Goal: Transaction & Acquisition: Download file/media

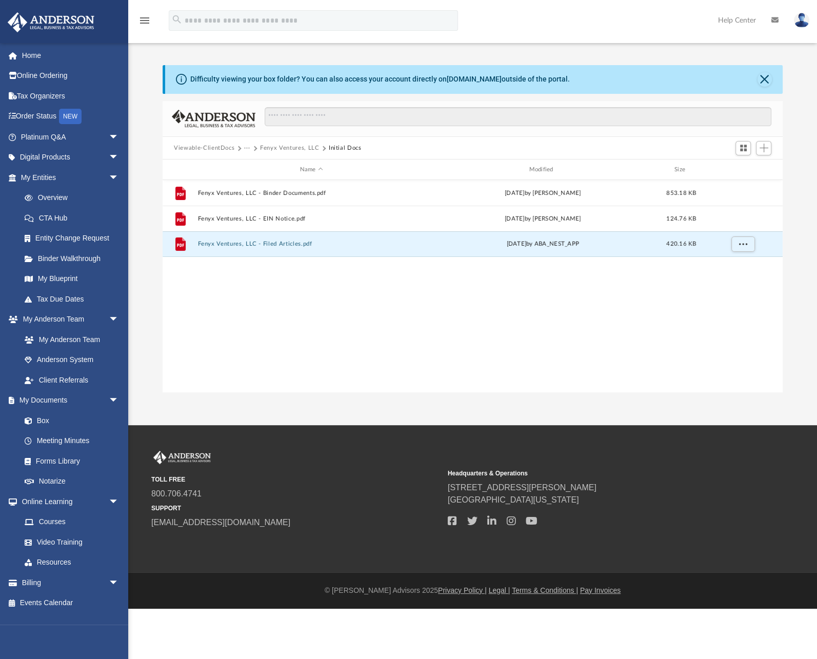
scroll to position [227, 614]
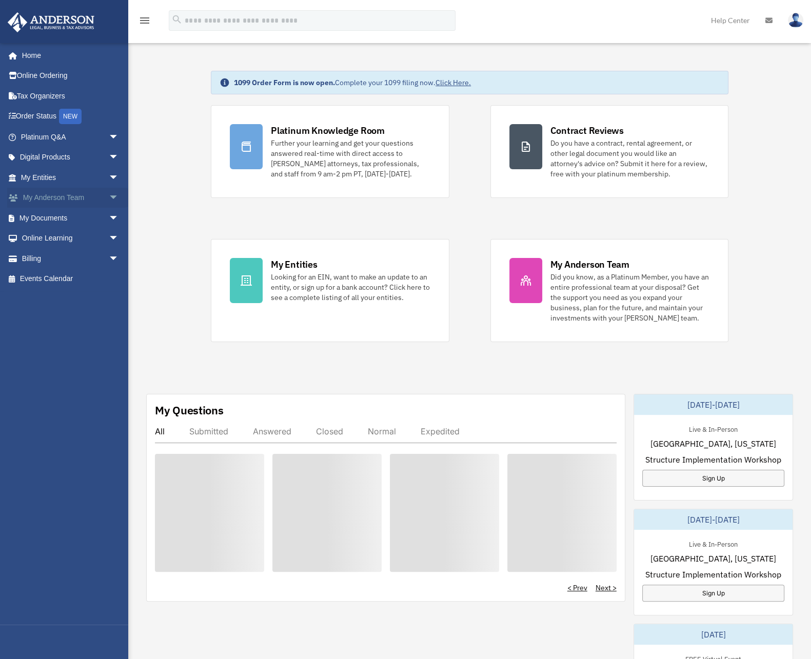
scroll to position [1, 0]
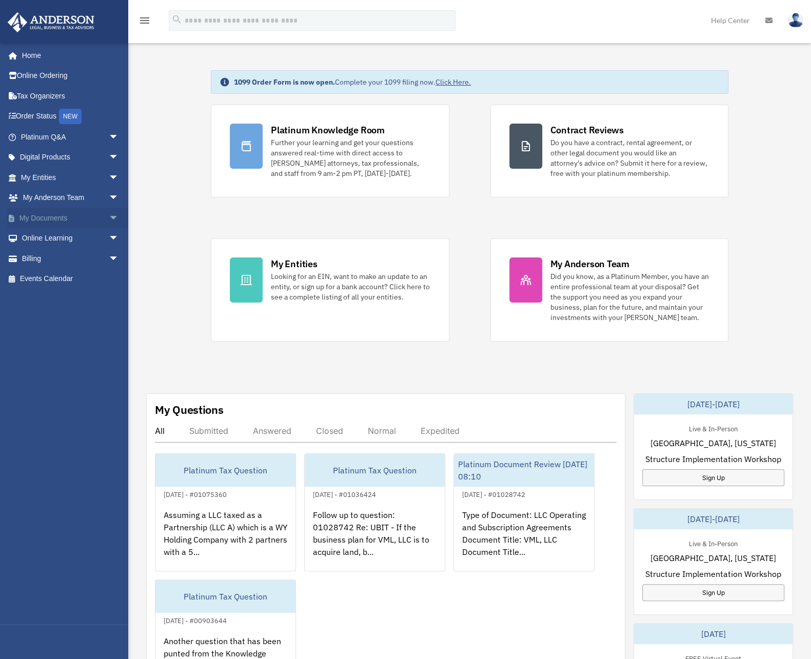
click at [44, 222] on link "My Documents arrow_drop_down" at bounding box center [70, 218] width 127 height 21
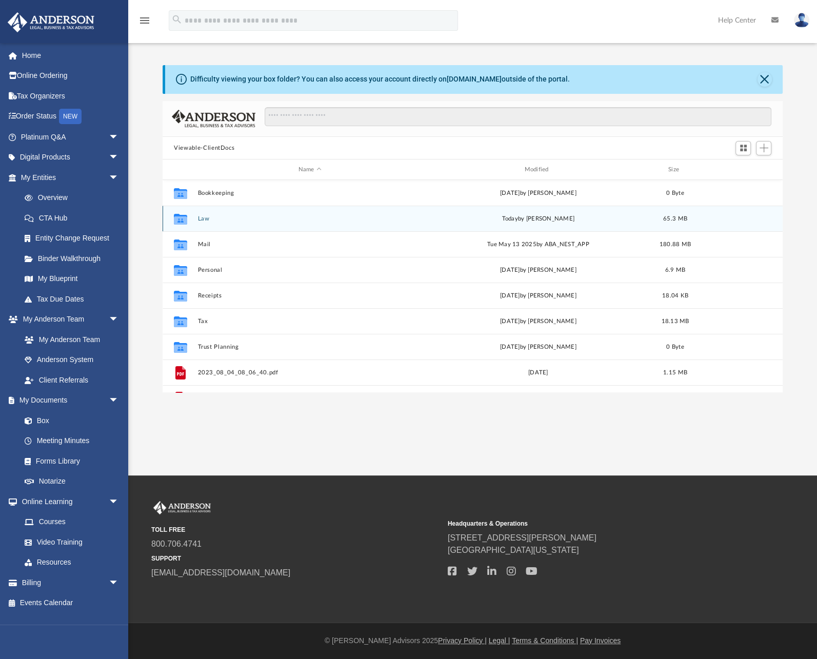
scroll to position [227, 614]
click at [195, 216] on div "Collaborated Folder Law [DATE] by [PERSON_NAME] 65.3 MB" at bounding box center [473, 219] width 620 height 26
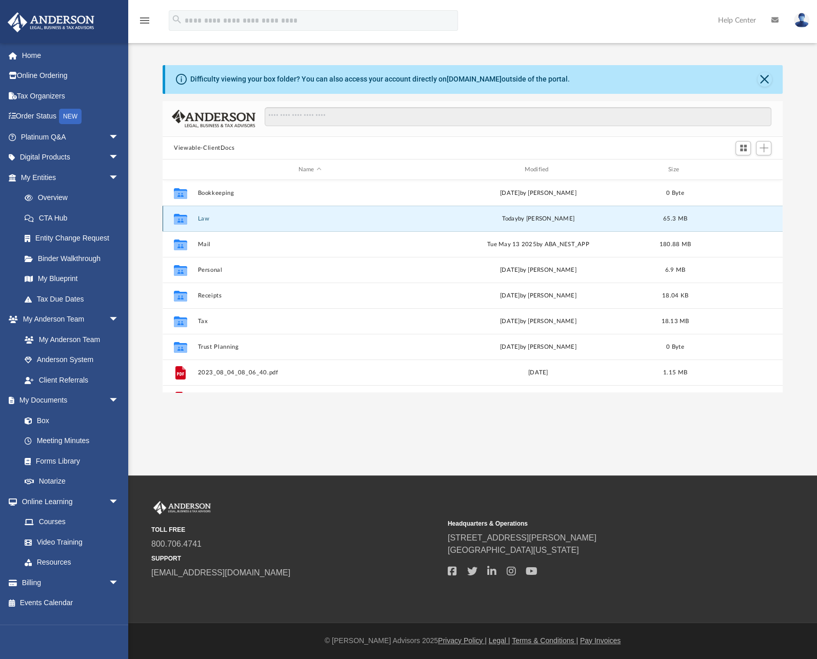
click at [207, 219] on button "Law" at bounding box center [310, 218] width 224 height 7
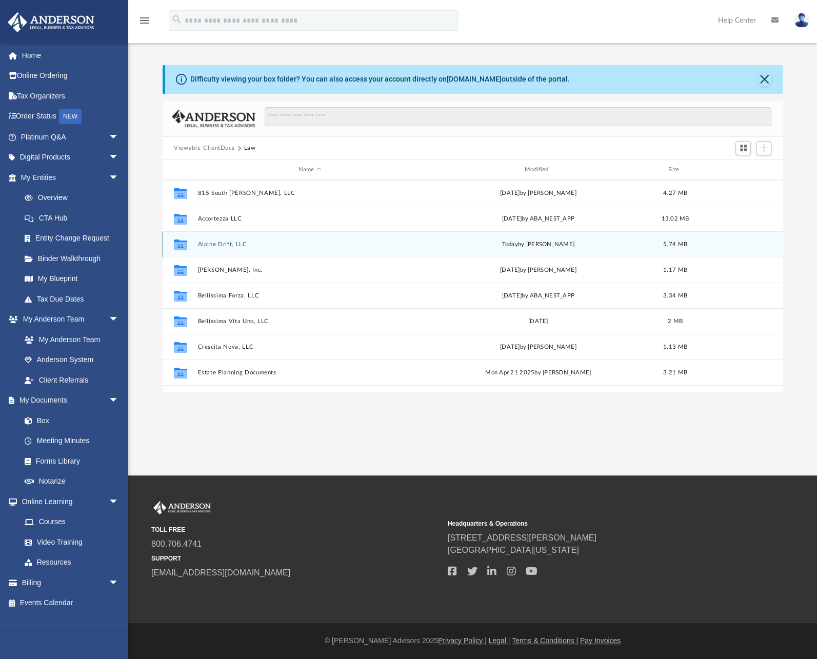
click at [213, 240] on div "Collaborated Folder Alpine Drift, LLC [DATE] by [PERSON_NAME] 5.74 MB" at bounding box center [473, 244] width 620 height 26
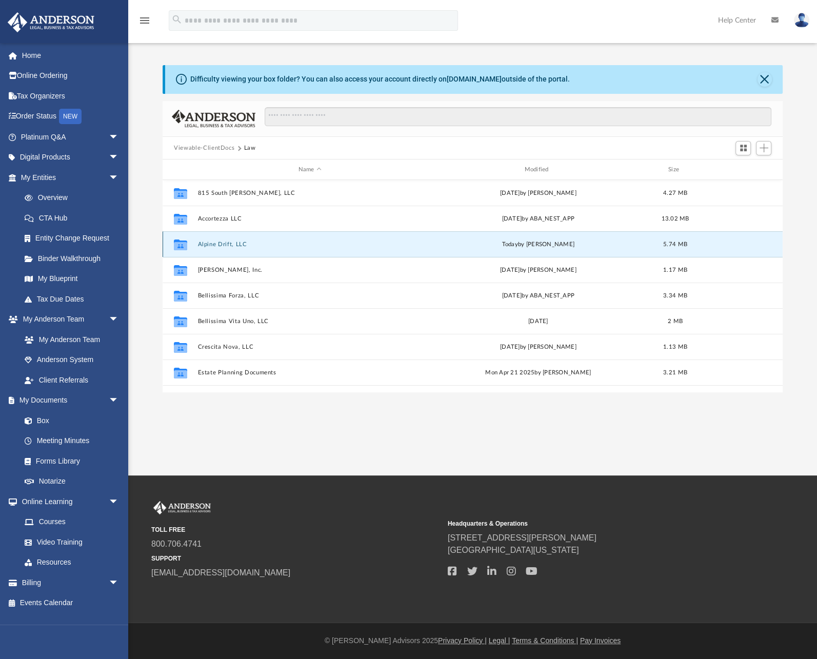
click at [209, 245] on button "Alpine Drift, LLC" at bounding box center [310, 244] width 224 height 7
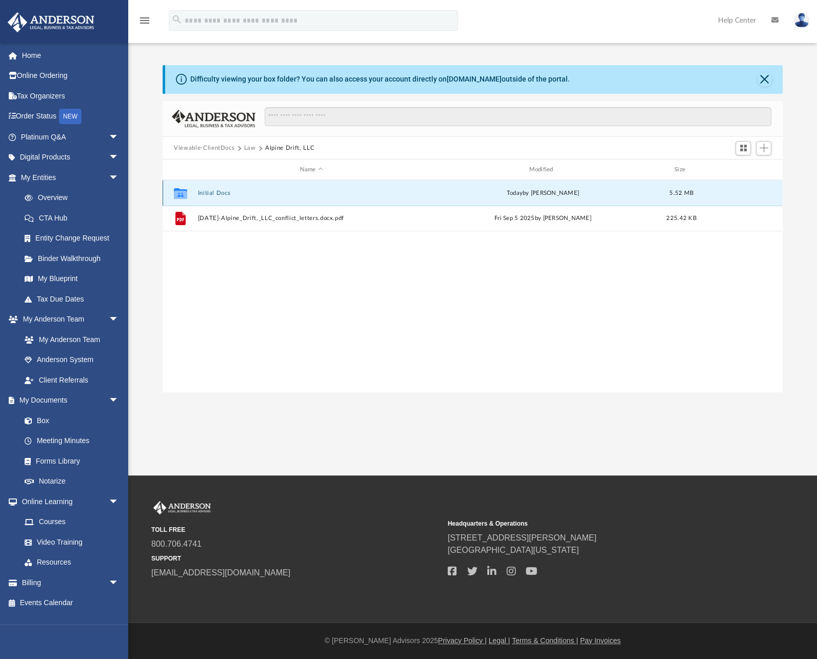
click at [220, 194] on button "Initial Docs" at bounding box center [311, 193] width 227 height 7
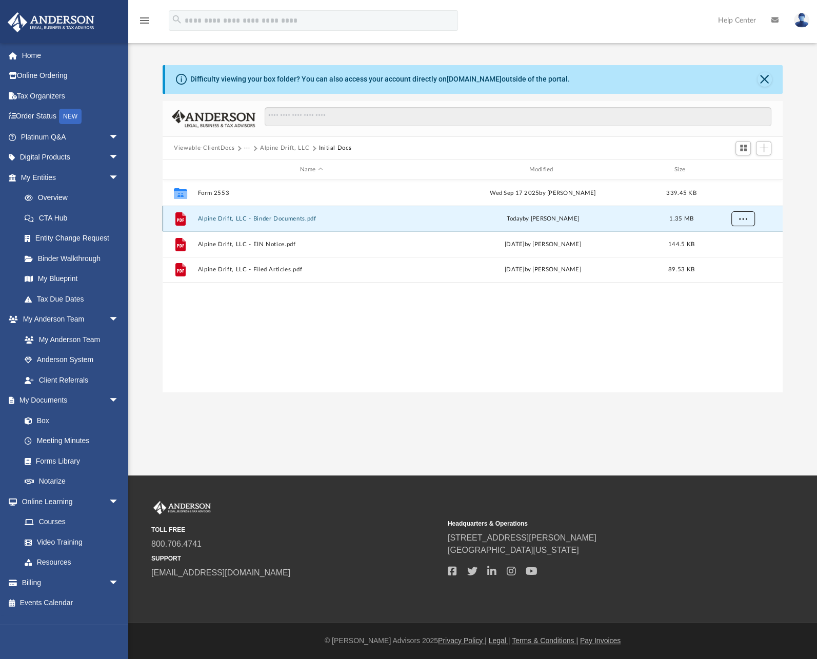
click at [744, 221] on span "More options" at bounding box center [743, 219] width 8 height 6
click at [733, 252] on li "Download" at bounding box center [735, 255] width 30 height 11
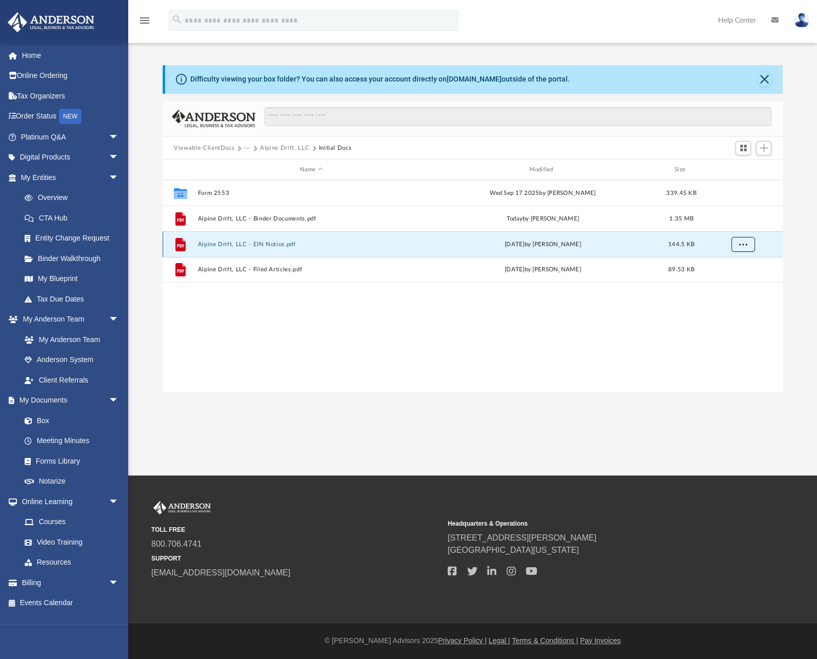
click at [745, 247] on button "More options" at bounding box center [744, 244] width 24 height 15
click at [735, 283] on li "Download" at bounding box center [735, 281] width 30 height 11
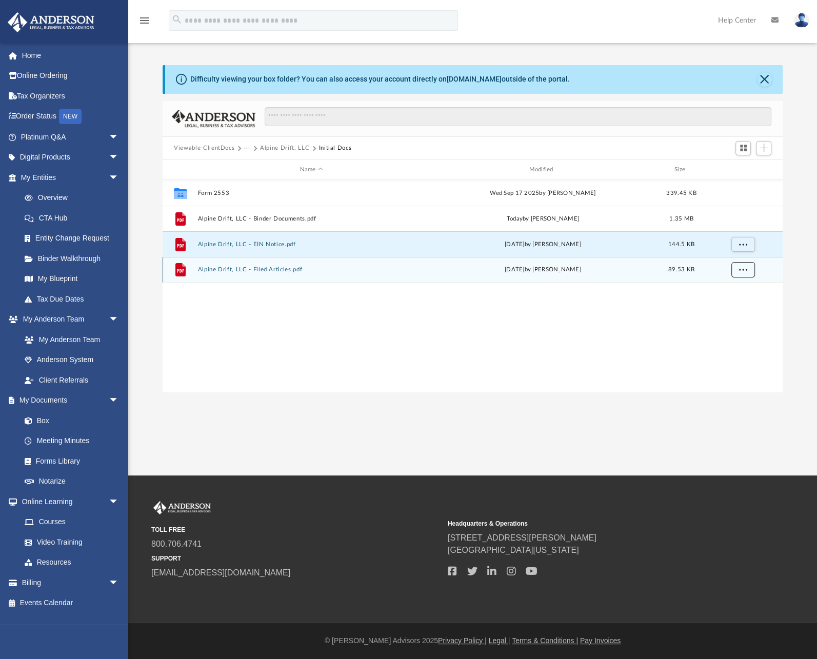
click at [747, 270] on button "More options" at bounding box center [744, 269] width 24 height 15
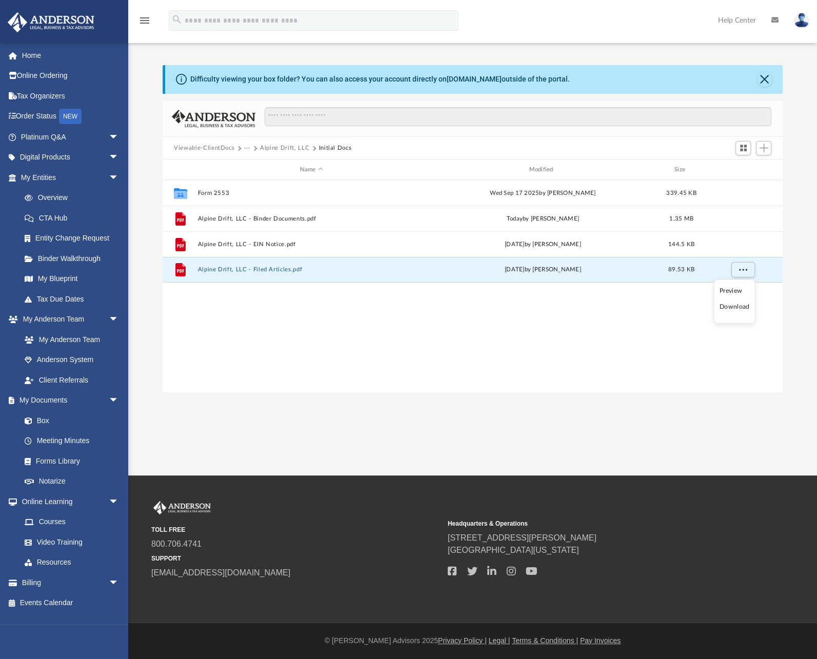
click at [736, 305] on li "Download" at bounding box center [735, 307] width 30 height 11
